Goal: Information Seeking & Learning: Learn about a topic

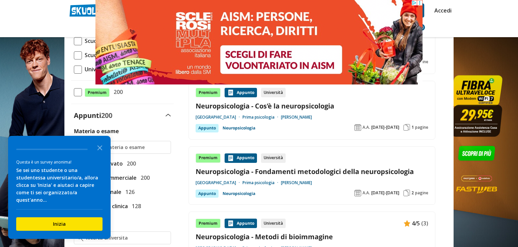
scroll to position [107, 0]
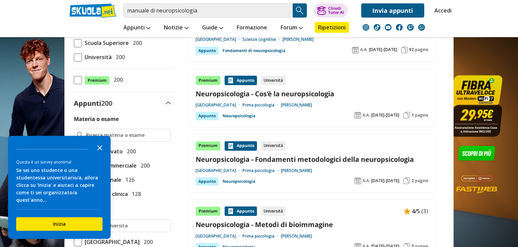
click at [96, 154] on icon "Close the survey" at bounding box center [99, 146] width 13 height 13
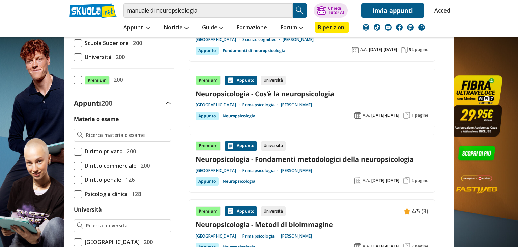
scroll to position [0, 0]
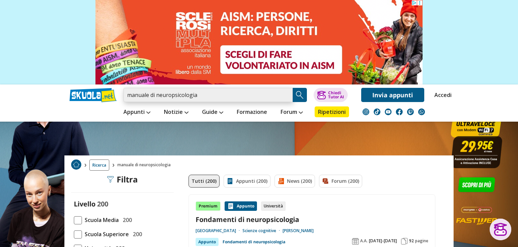
drag, startPoint x: 205, startPoint y: 98, endPoint x: 93, endPoint y: 94, distance: 112.0
click at [123, 94] on input "manuale di neuropsicologia" at bounding box center [207, 95] width 169 height 14
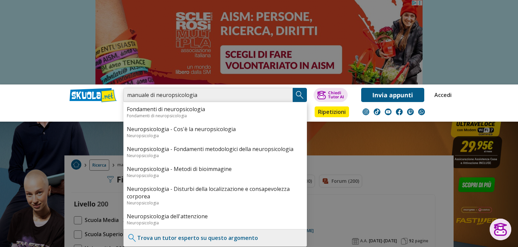
paste input "Manuale di neuropsicologia. Normalità e patologia dei processi cognitivi, terza…"
type input "Manuale di neuropsicologia. Normalità e patologia dei processi cognitivi, terza…"
click at [297, 97] on img "Search Button" at bounding box center [300, 95] width 10 height 10
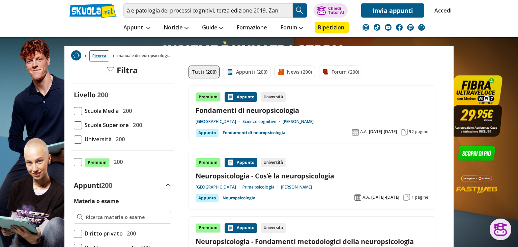
scroll to position [142, 0]
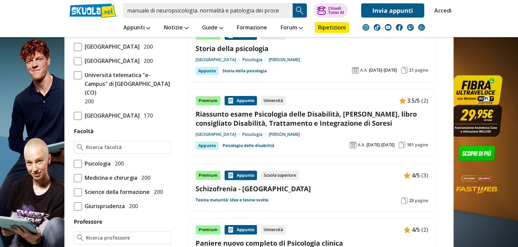
scroll to position [320, 0]
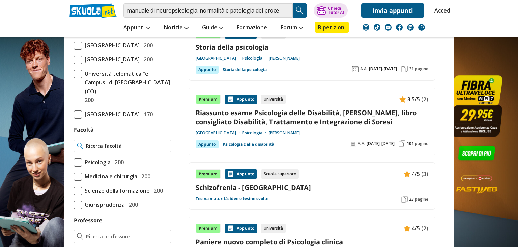
click at [113, 149] on input "Facoltà" at bounding box center [127, 145] width 82 height 7
type input "unimarconi"
click at [75, 166] on span at bounding box center [78, 162] width 8 height 8
click at [74, 162] on input "Psicologia 200" at bounding box center [74, 162] width 0 height 0
click at [129, 149] on input "unimarconi" at bounding box center [127, 145] width 82 height 7
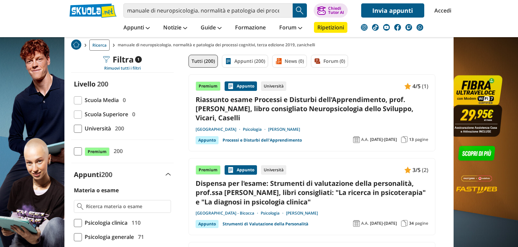
click at [77, 128] on span at bounding box center [78, 128] width 8 height 8
click at [74, 128] on input "Università 200" at bounding box center [74, 128] width 0 height 0
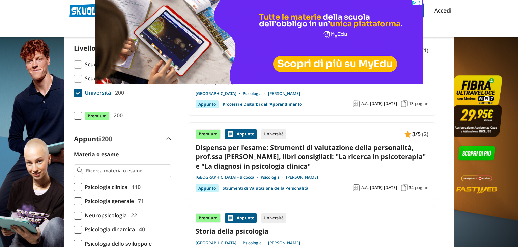
scroll to position [142, 0]
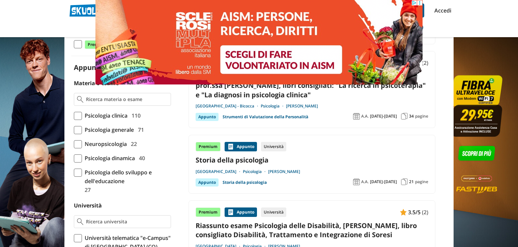
click at [78, 144] on span at bounding box center [78, 144] width 8 height 8
click at [74, 144] on input "Neuropsicologia 22" at bounding box center [74, 144] width 0 height 0
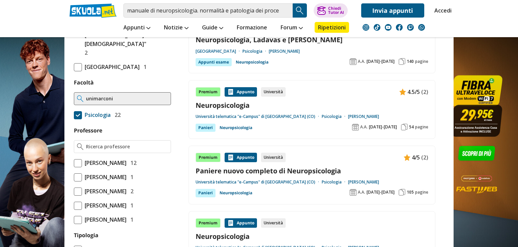
scroll to position [392, 0]
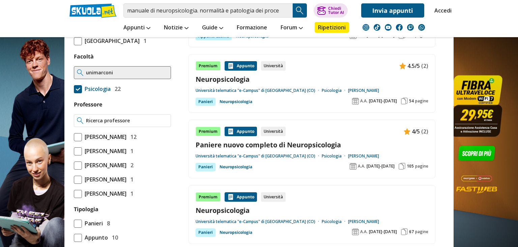
paste input "Serra Laura"
click at [149, 121] on input "Serra Laura" at bounding box center [127, 120] width 82 height 7
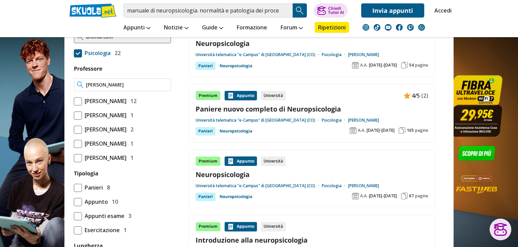
scroll to position [285, 0]
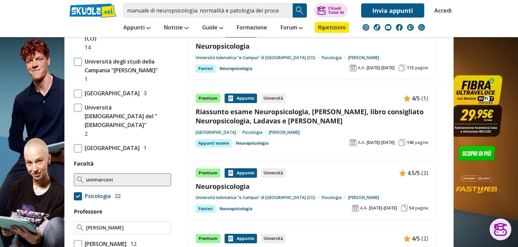
type input "Serra Laura"
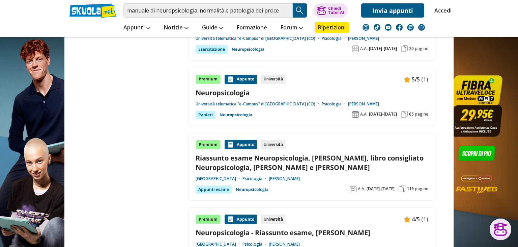
scroll to position [1246, 0]
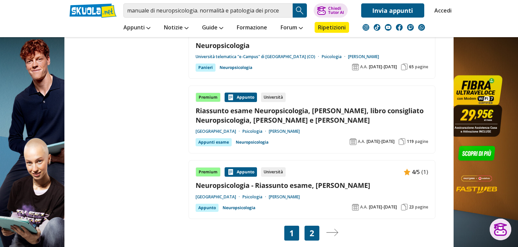
click at [312, 228] on link "2" at bounding box center [312, 232] width 5 height 9
